Goal: Task Accomplishment & Management: Complete application form

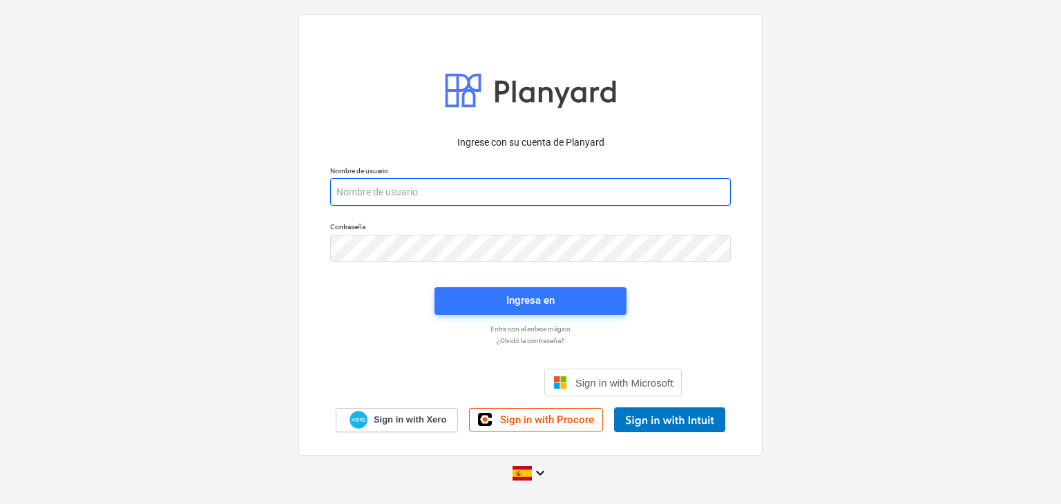
paste input "[EMAIL_ADDRESS][DOMAIN_NAME]"
type input "[EMAIL_ADDRESS][DOMAIN_NAME]"
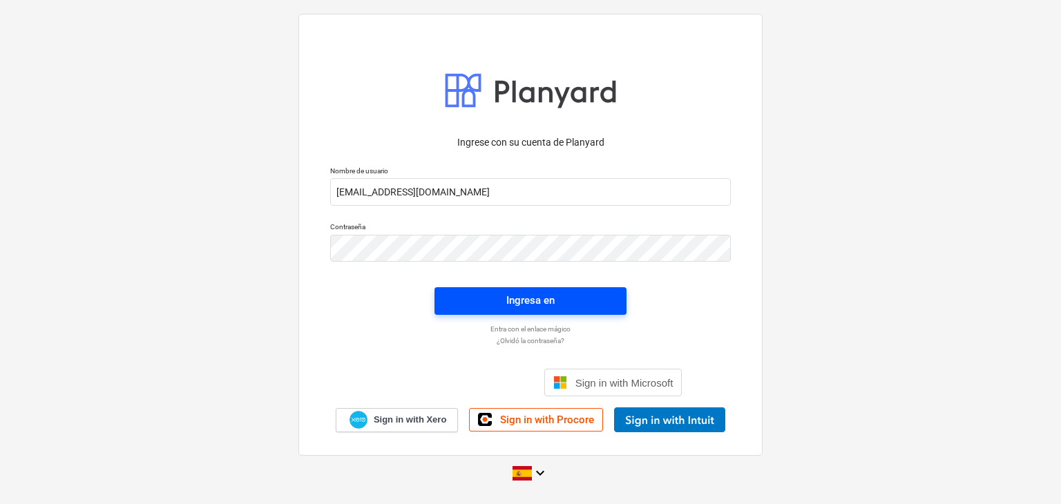
click at [484, 304] on span "Ingresa en" at bounding box center [530, 301] width 159 height 18
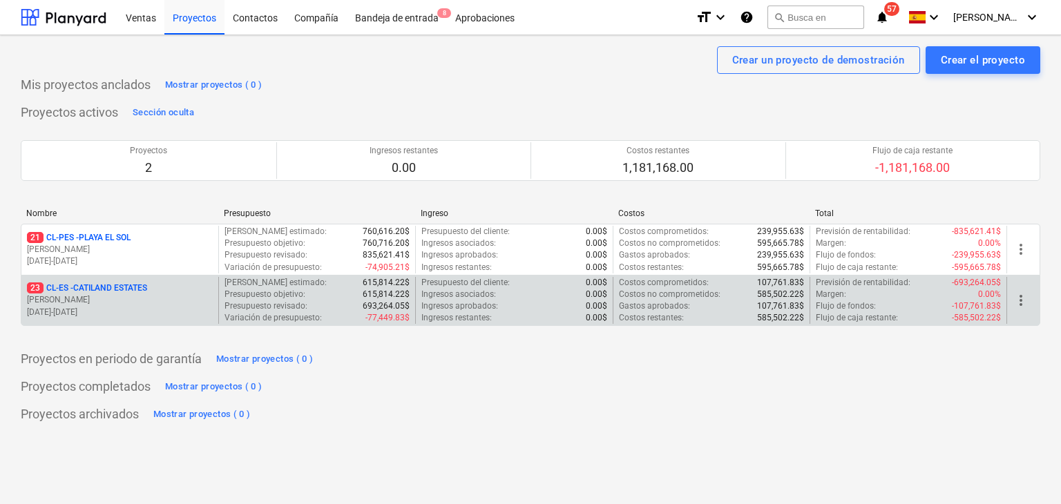
click at [127, 292] on p "23 CL-ES - CATILAND ESTATES" at bounding box center [87, 289] width 120 height 12
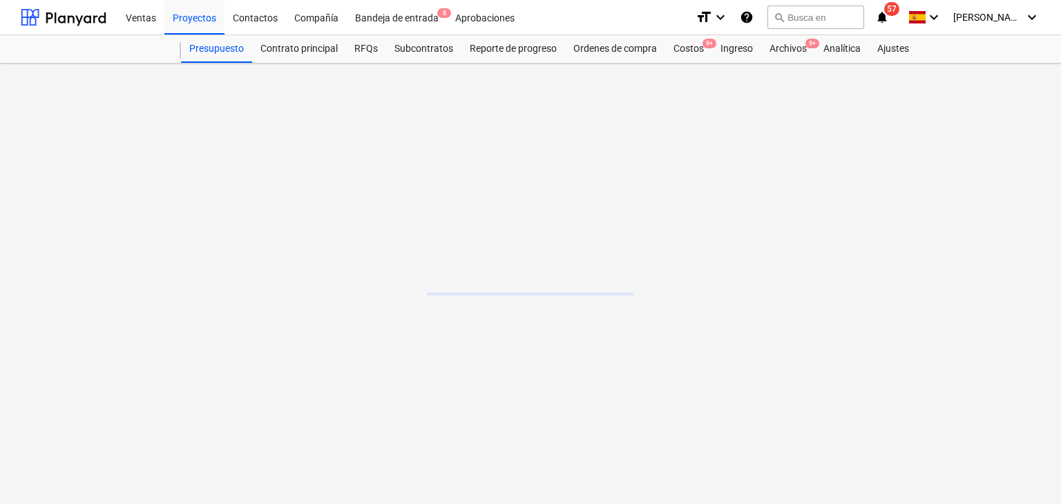
click at [127, 292] on main at bounding box center [530, 284] width 1061 height 441
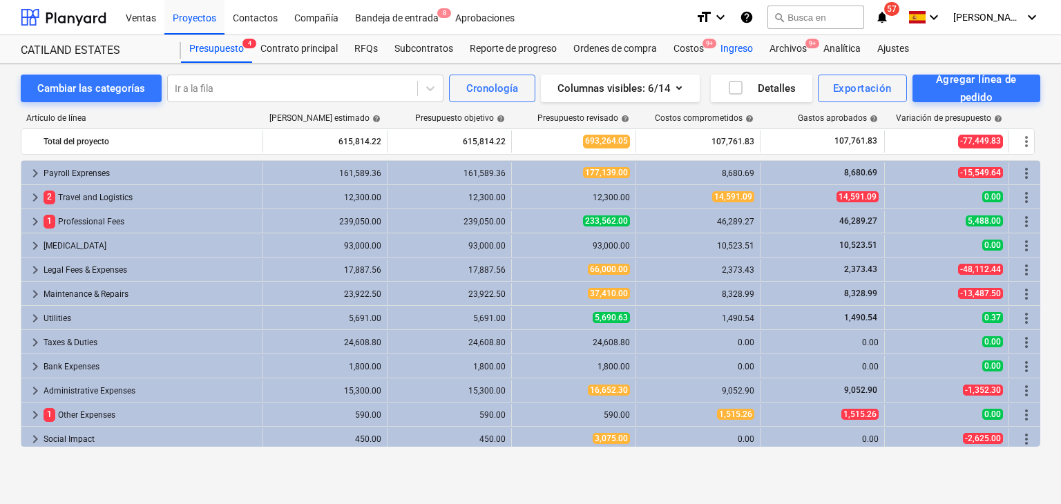
click at [732, 53] on div "Ingreso" at bounding box center [736, 49] width 49 height 28
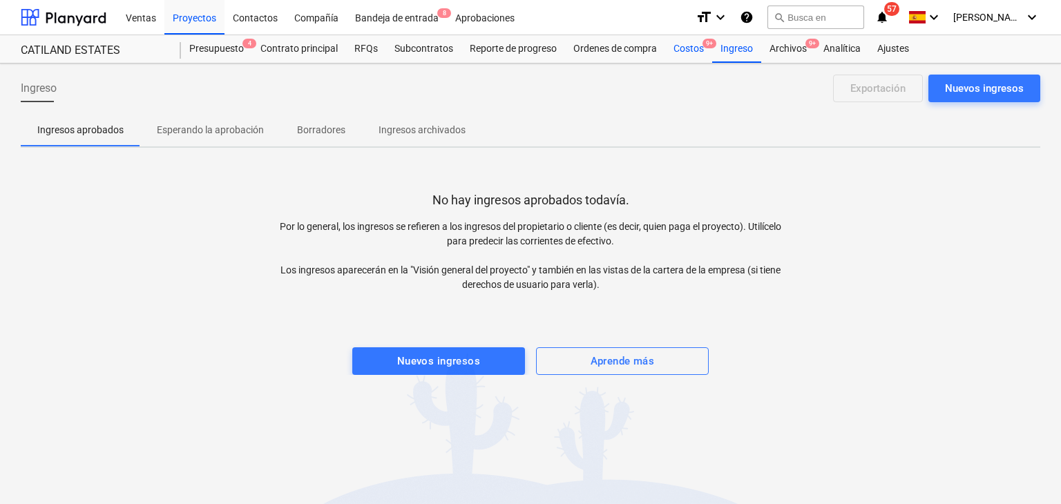
click at [696, 47] on div "Costos 9+" at bounding box center [688, 49] width 47 height 28
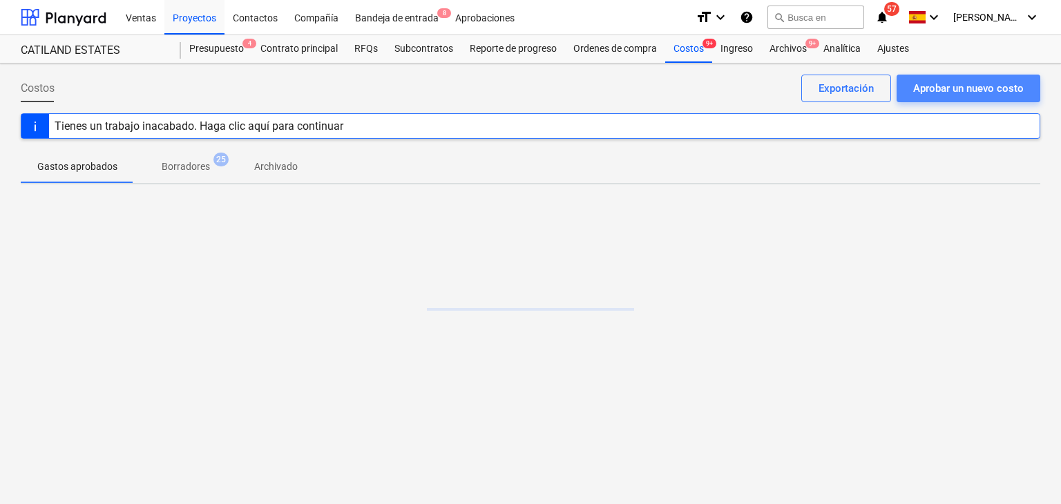
click at [934, 92] on div "Aprobar un nuevo costo" at bounding box center [968, 88] width 111 height 18
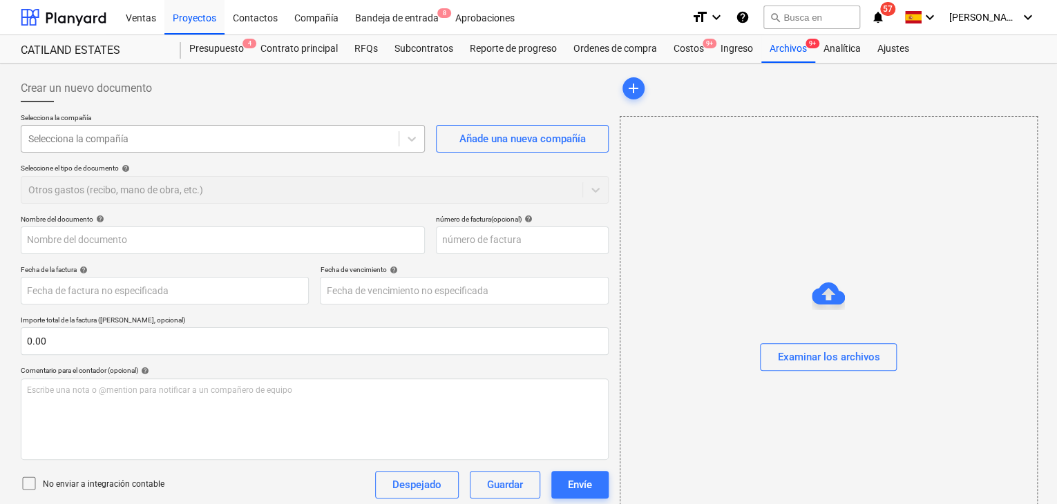
click at [361, 136] on div at bounding box center [209, 139] width 363 height 14
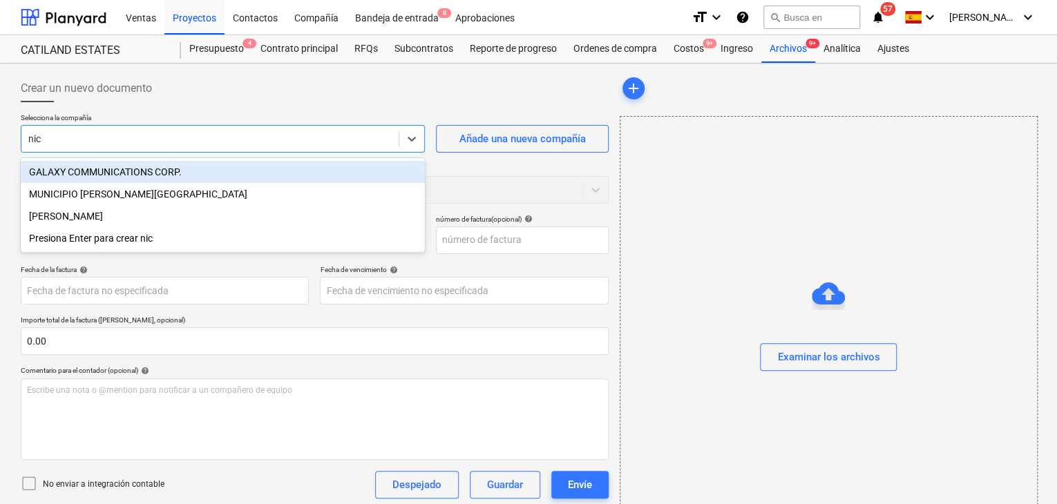
type input "nica"
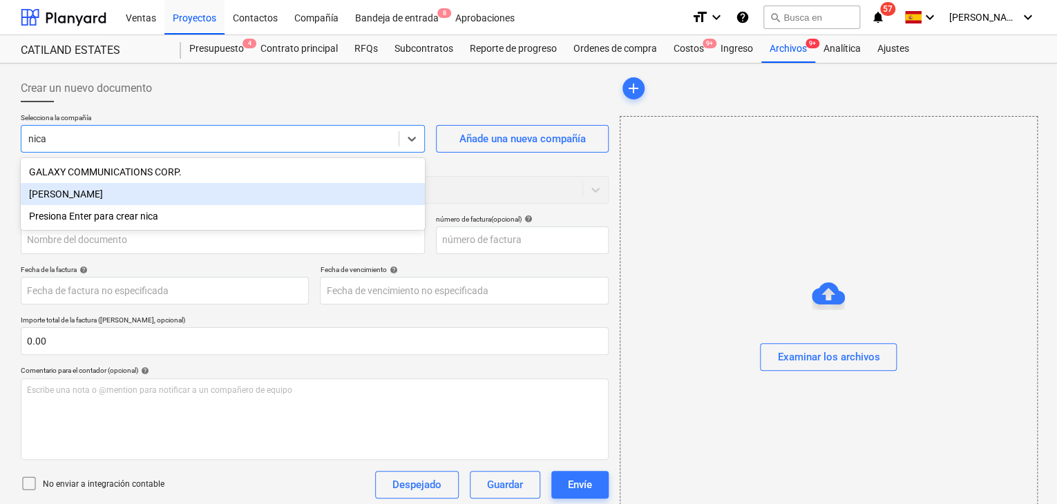
click at [113, 200] on div "[PERSON_NAME]" at bounding box center [223, 194] width 404 height 22
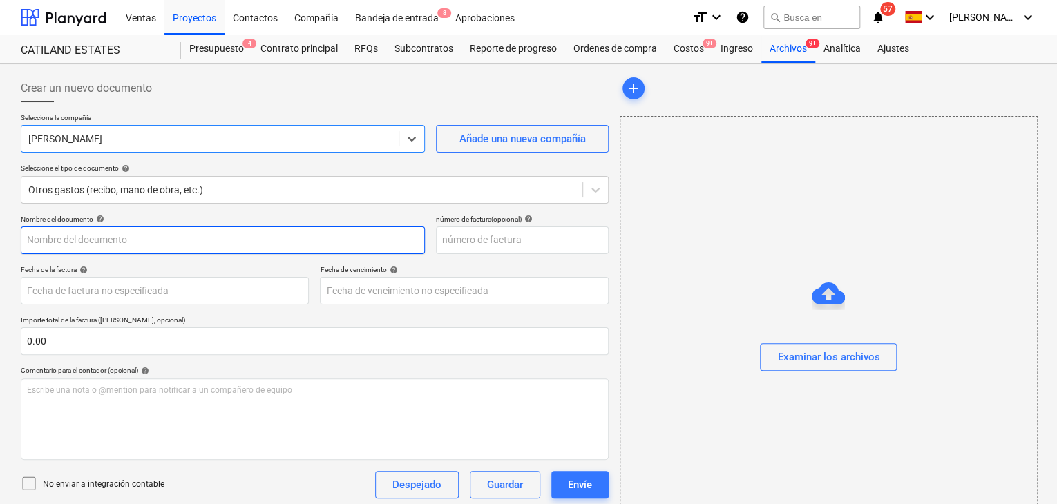
click at [293, 236] on input "text" at bounding box center [223, 241] width 404 height 28
type input "5"
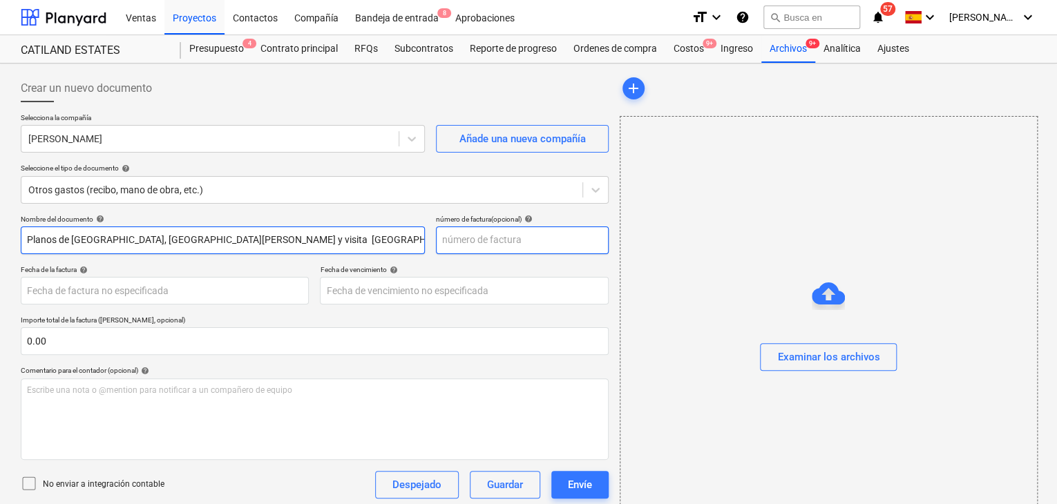
type input "Planos de [GEOGRAPHIC_DATA], [GEOGRAPHIC_DATA][PERSON_NAME] y visita [GEOGRAPHI…"
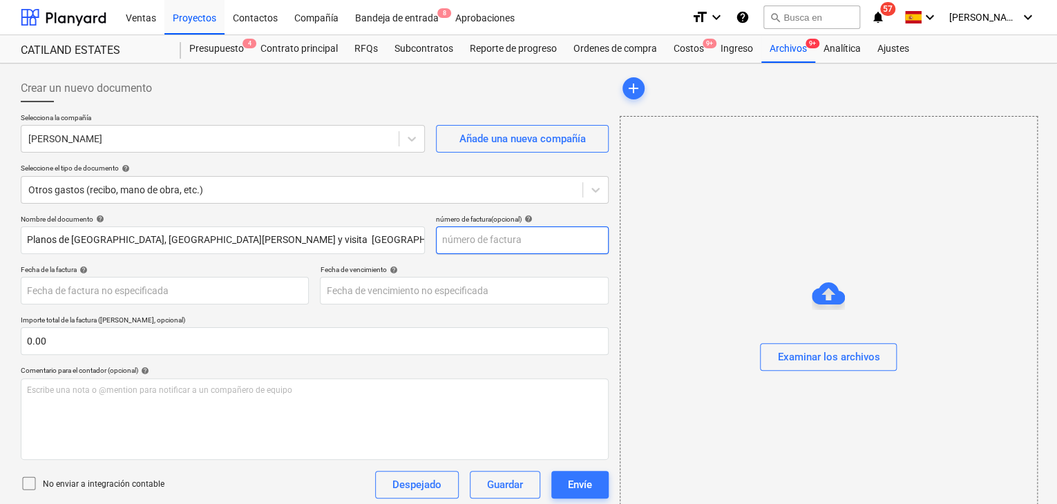
click at [470, 243] on input "text" at bounding box center [522, 241] width 173 height 28
type input "2754"
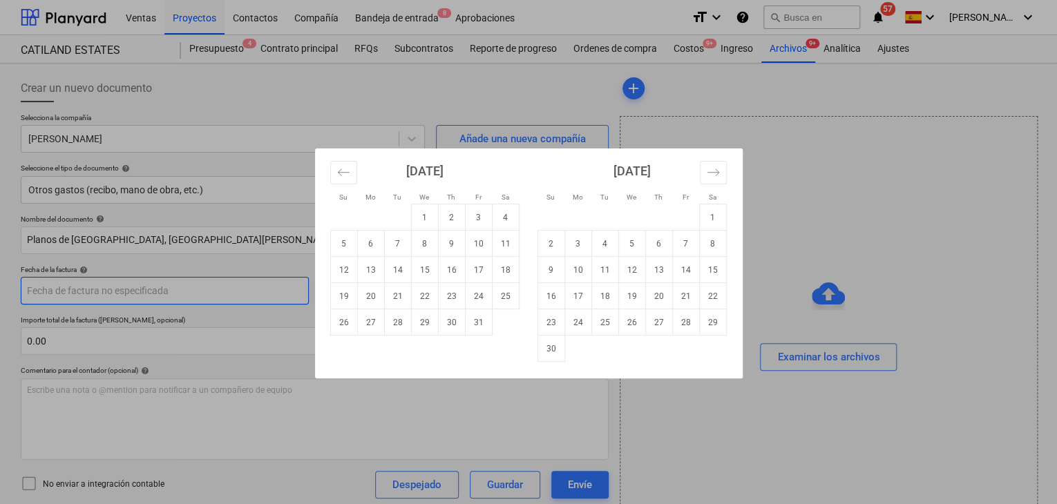
click at [287, 303] on body "Ventas Proyectos Contactos Compañía Bandeja de entrada 8 Aprobaciones format_si…" at bounding box center [528, 252] width 1057 height 504
click at [427, 278] on td "15" at bounding box center [424, 270] width 27 height 26
type input "[DATE]"
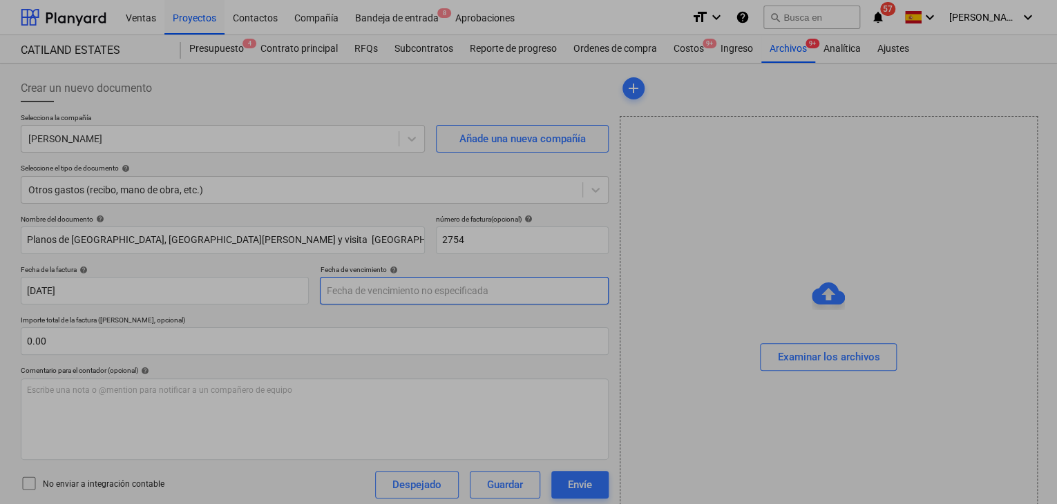
click at [413, 292] on body "Ventas Proyectos Contactos Compañía Bandeja de entrada 8 Aprobaciones format_si…" at bounding box center [528, 252] width 1057 height 504
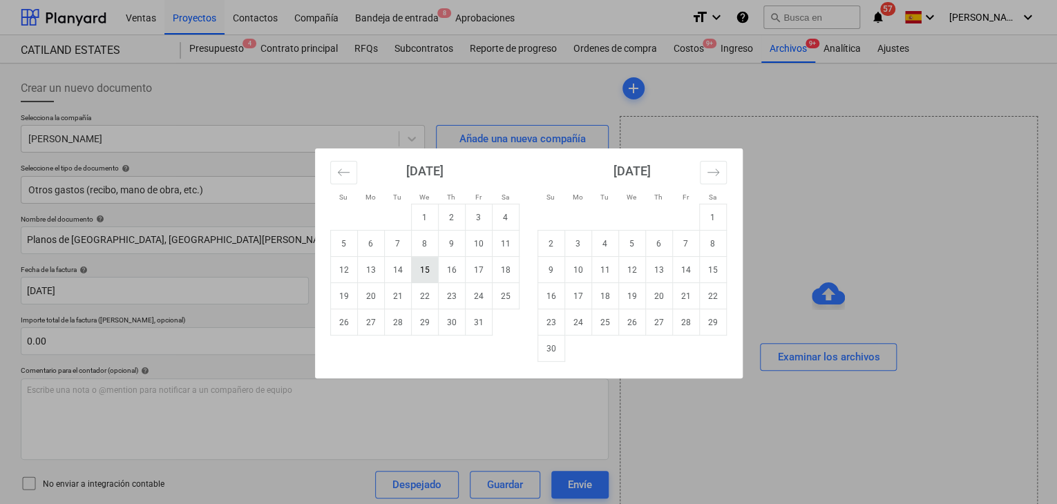
click at [428, 272] on td "15" at bounding box center [424, 270] width 27 height 26
type input "[DATE]"
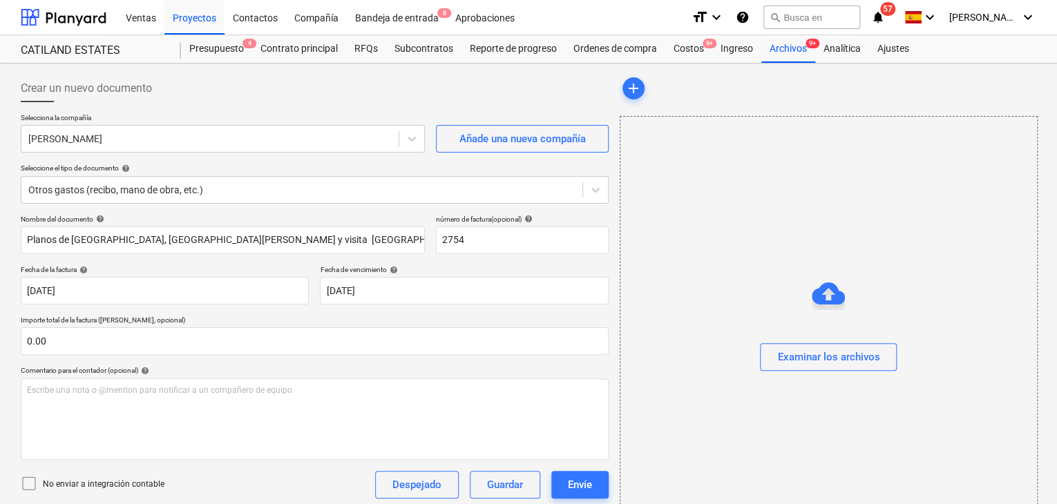
click at [184, 326] on p "Importe total de la factura ([PERSON_NAME], opcional)" at bounding box center [315, 322] width 588 height 12
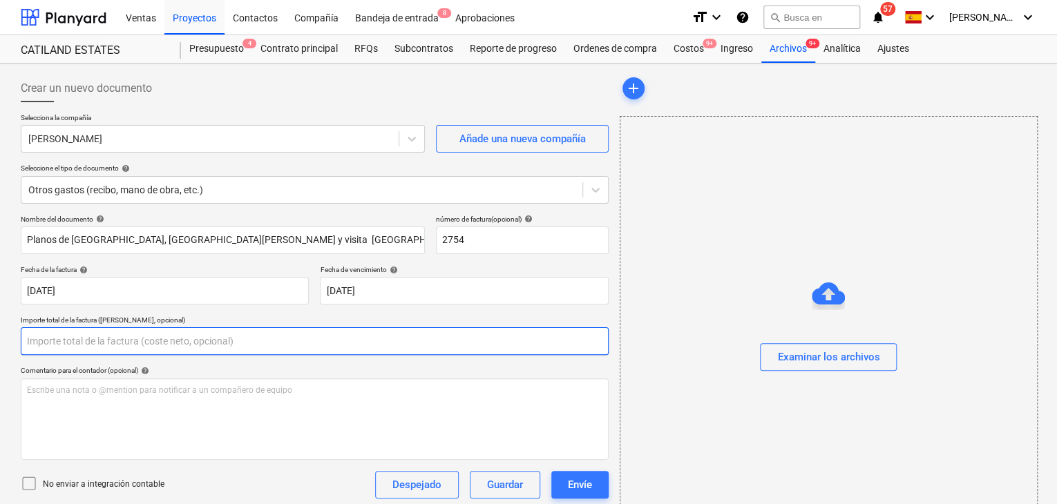
click at [94, 345] on input "text" at bounding box center [315, 342] width 588 height 28
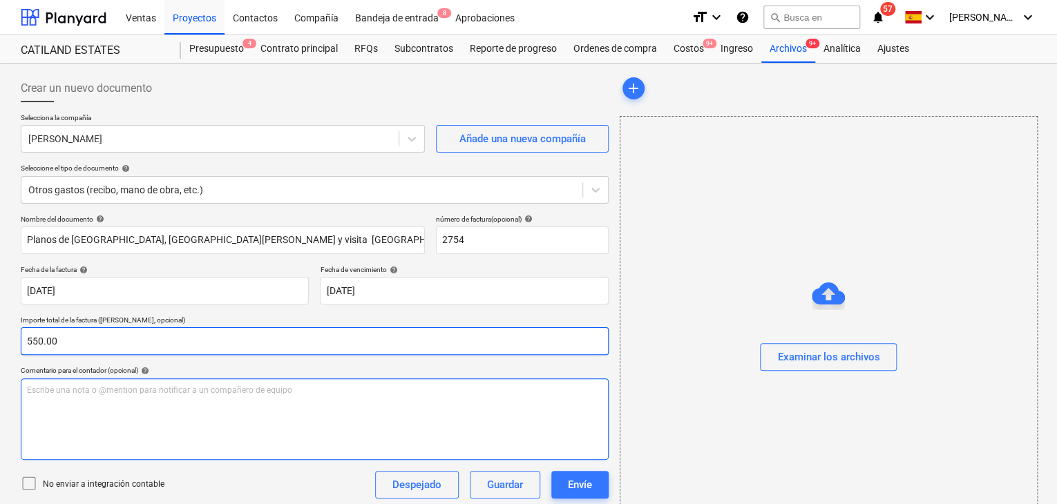
type input "550.00"
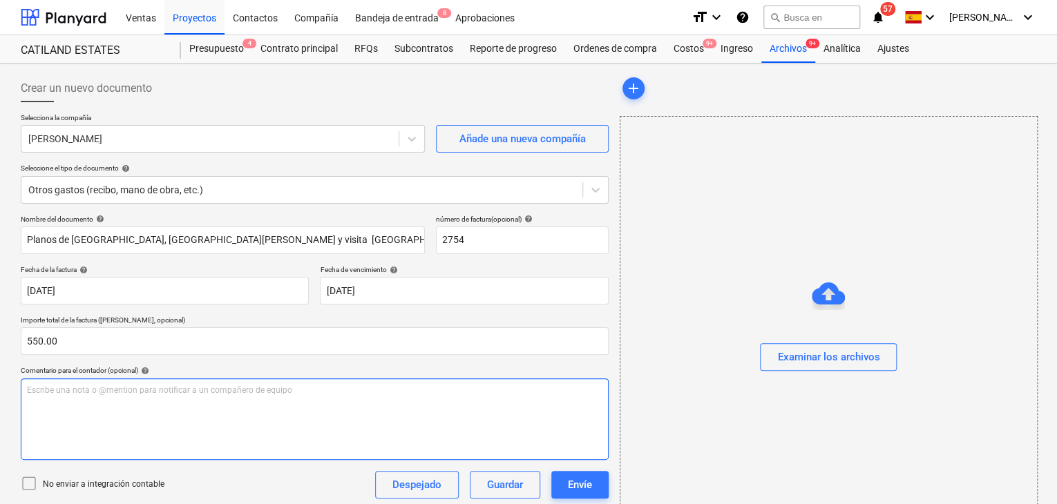
click at [69, 393] on p "Escribe una nota o @mention para notificar a un compañero de equipo ﻿" at bounding box center [315, 391] width 576 height 12
click at [31, 395] on p "Factura" at bounding box center [315, 391] width 576 height 12
click at [30, 393] on span "Factura" at bounding box center [41, 391] width 29 height 10
click at [88, 393] on p "Factura" at bounding box center [315, 391] width 576 height 12
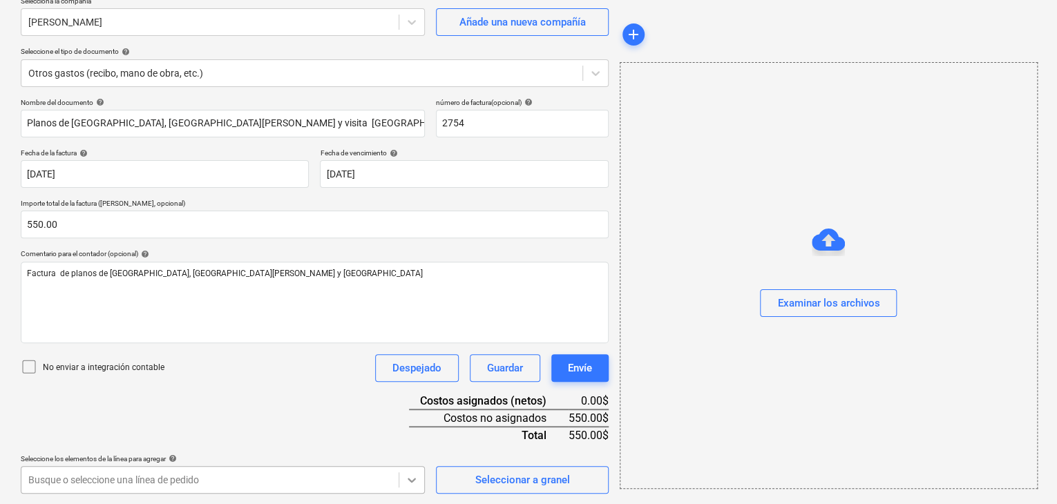
scroll to position [321, 0]
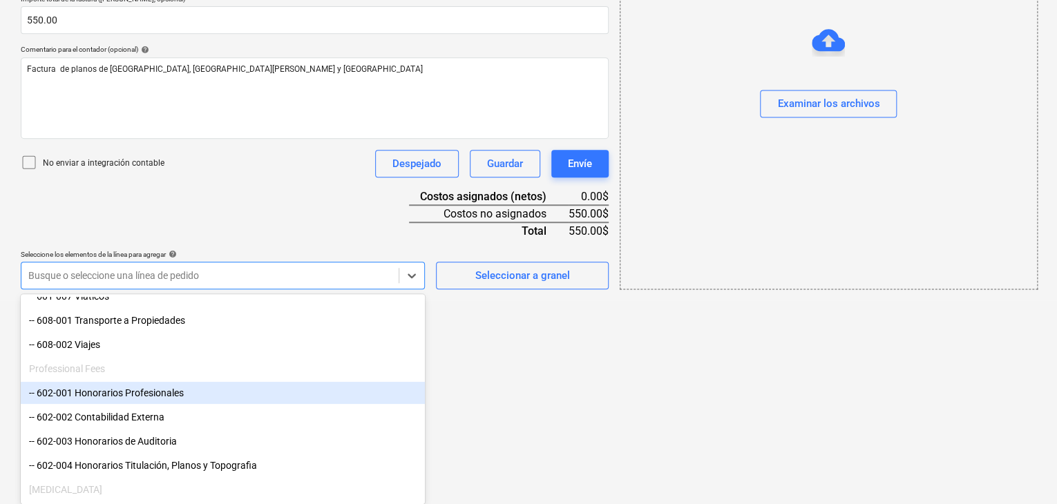
scroll to position [207, 0]
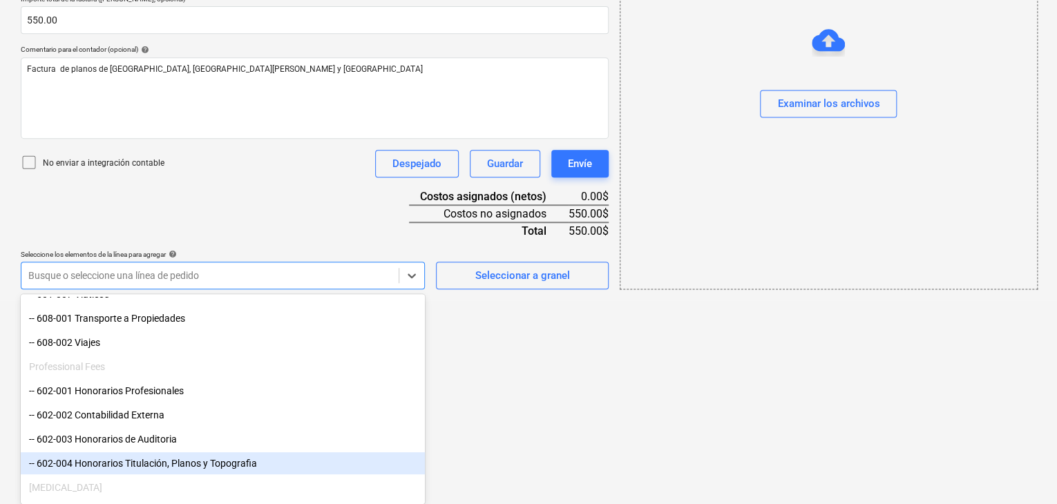
click at [202, 462] on div "-- 602-004 Honorarios Titulación, Planos y Topografia" at bounding box center [223, 464] width 404 height 22
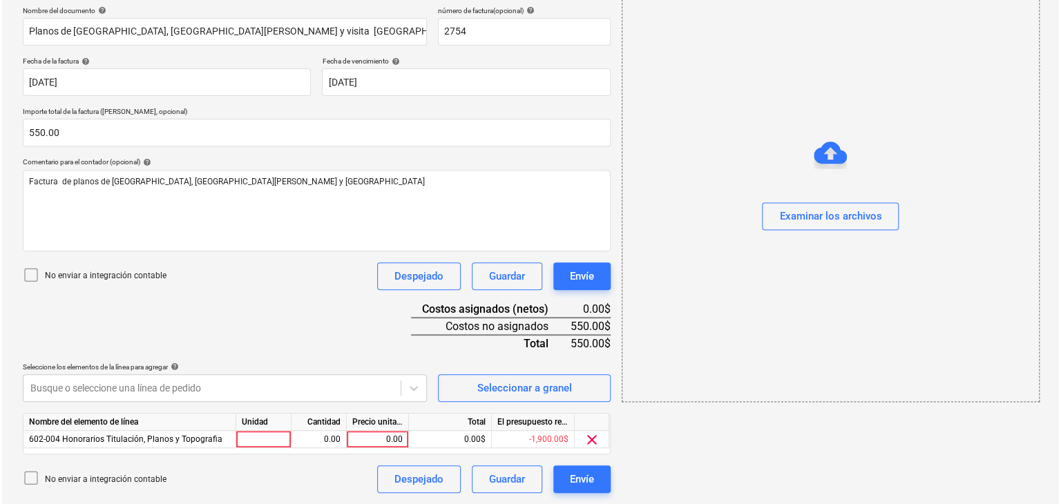
scroll to position [208, 0]
click at [480, 296] on html "Ventas Proyectos Contactos Compañía Bandeja de entrada 8 Aprobaciones format_si…" at bounding box center [528, 44] width 1057 height 504
click at [270, 440] on div at bounding box center [261, 440] width 55 height 17
type input "1"
click at [304, 437] on div "0.00" at bounding box center [317, 440] width 44 height 17
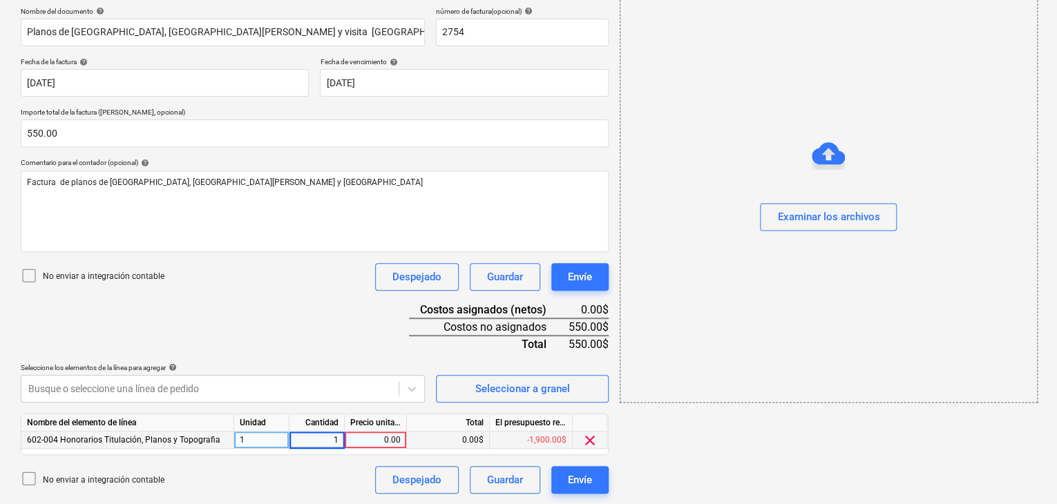
click at [365, 443] on div "0.00" at bounding box center [375, 440] width 50 height 17
type input "550.00"
click at [475, 437] on div "0.00$" at bounding box center [448, 440] width 83 height 17
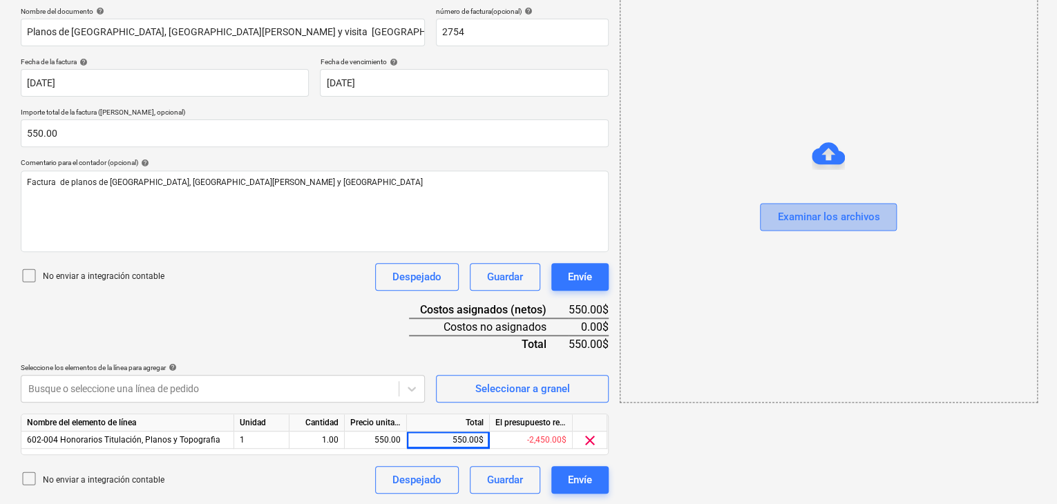
click at [813, 219] on div "Examinar los archivos" at bounding box center [828, 217] width 102 height 18
click at [822, 211] on div "Examinar los archivos" at bounding box center [828, 217] width 102 height 18
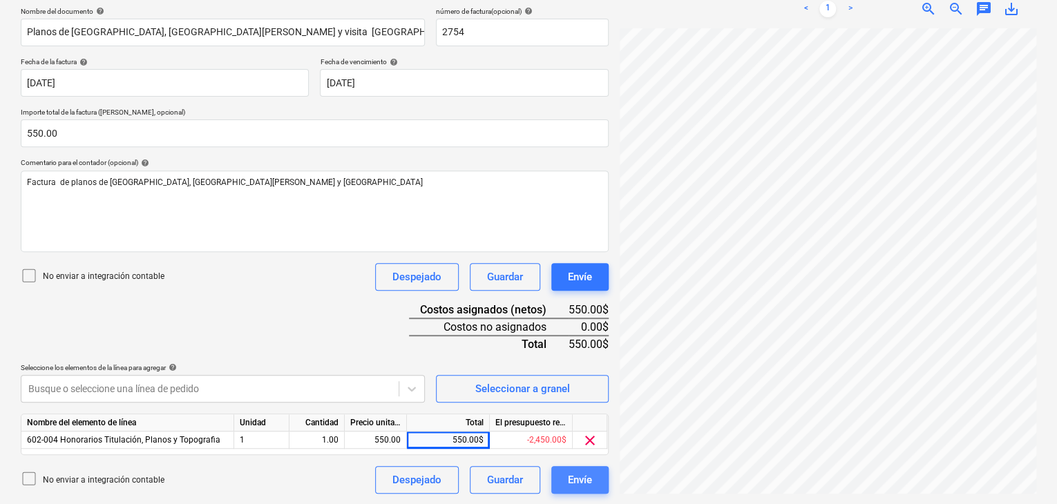
click at [576, 475] on div "Envíe" at bounding box center [580, 480] width 24 height 18
